Goal: Task Accomplishment & Management: Manage account settings

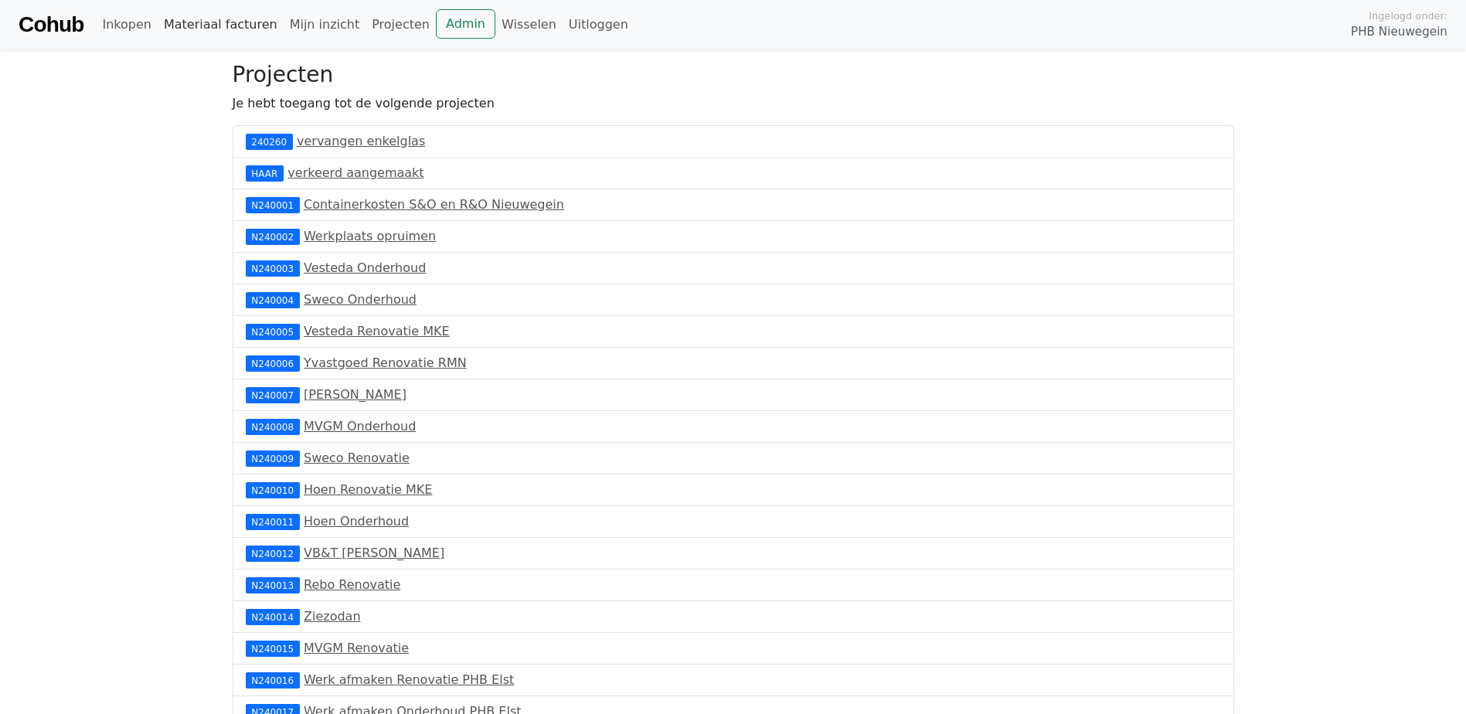
click at [229, 26] on link "Materiaal facturen" at bounding box center [221, 24] width 126 height 31
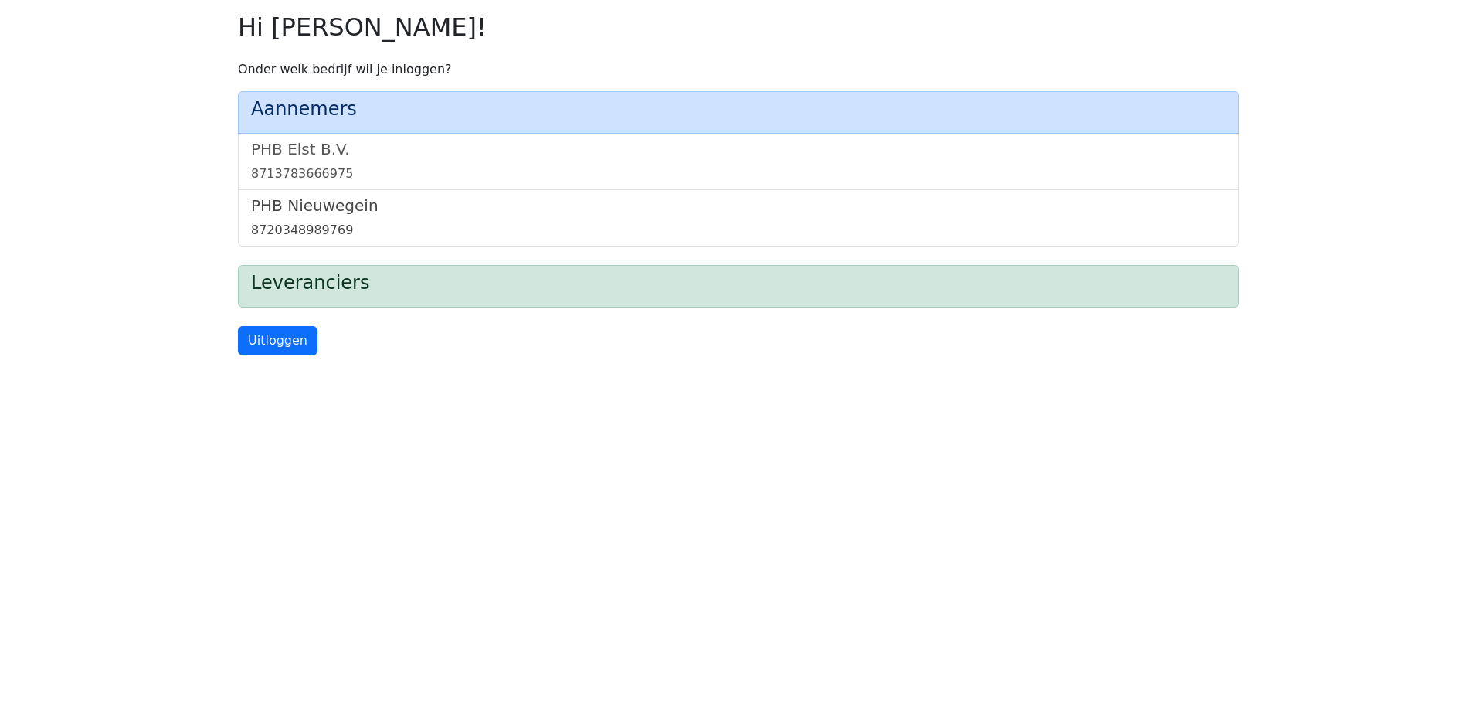
click at [316, 211] on h5 "PHB Nieuwegein" at bounding box center [738, 205] width 975 height 19
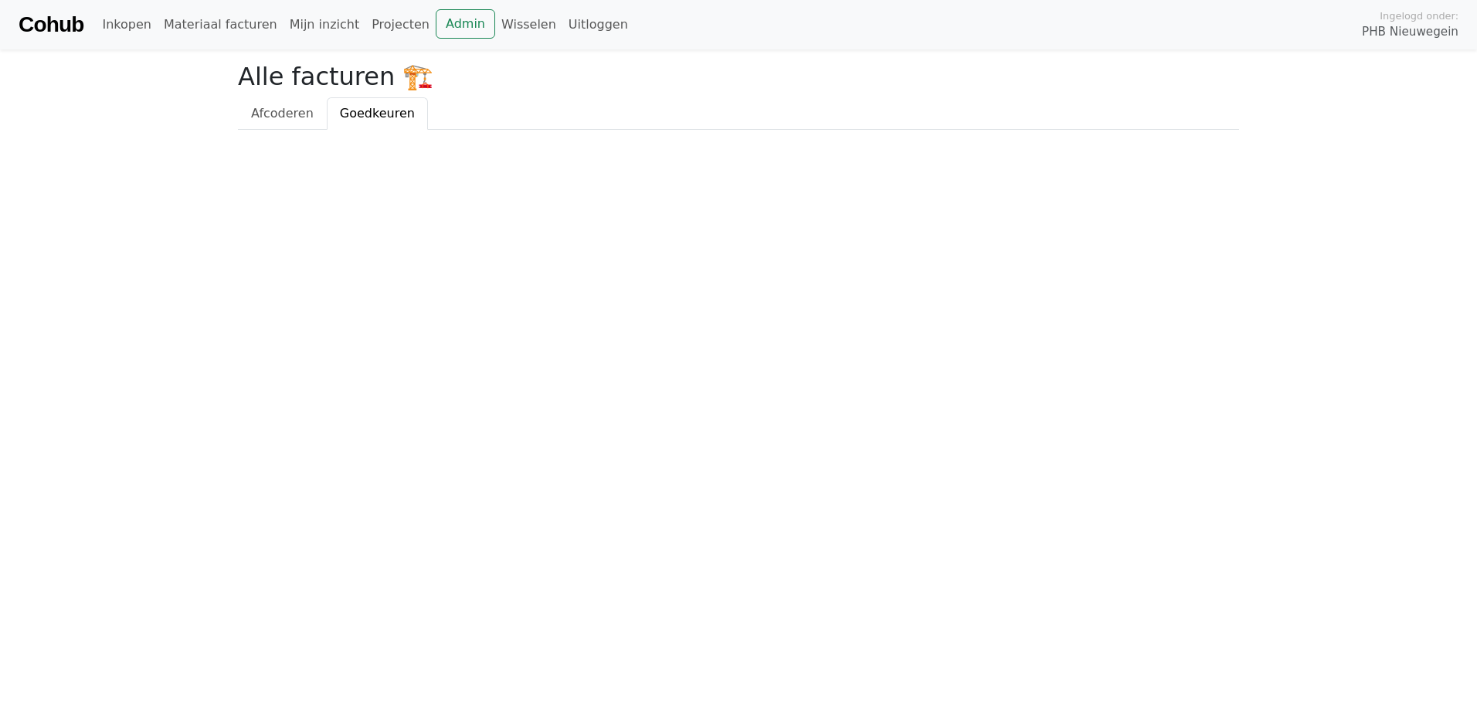
click at [362, 110] on span "Goedkeuren" at bounding box center [377, 113] width 75 height 15
click at [286, 111] on span "Afcoderen" at bounding box center [282, 113] width 63 height 15
click at [372, 112] on span "Goedkeuren" at bounding box center [377, 113] width 75 height 15
